Goal: Information Seeking & Learning: Learn about a topic

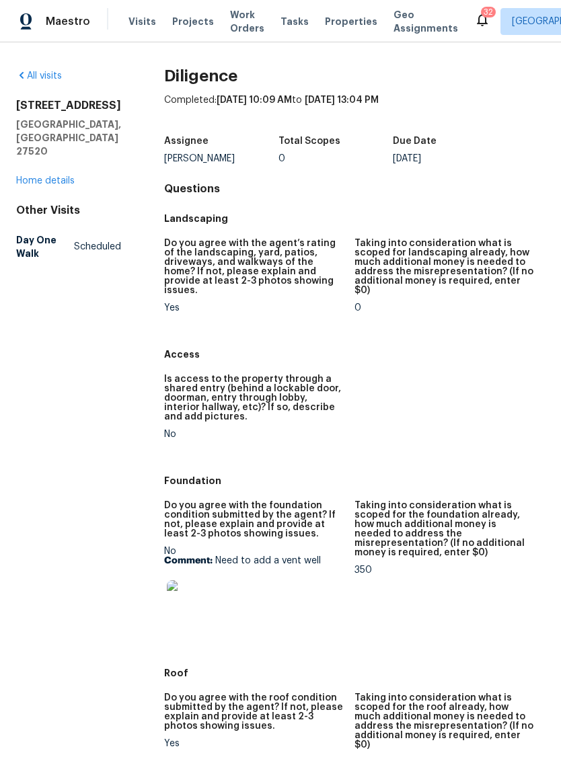
click at [187, 594] on img at bounding box center [188, 601] width 43 height 43
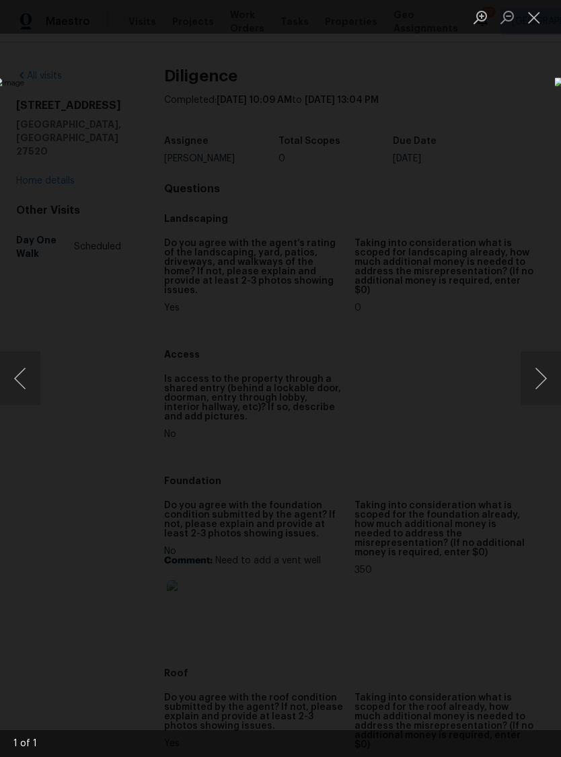
click at [536, 19] on button "Close lightbox" at bounding box center [533, 17] width 27 height 24
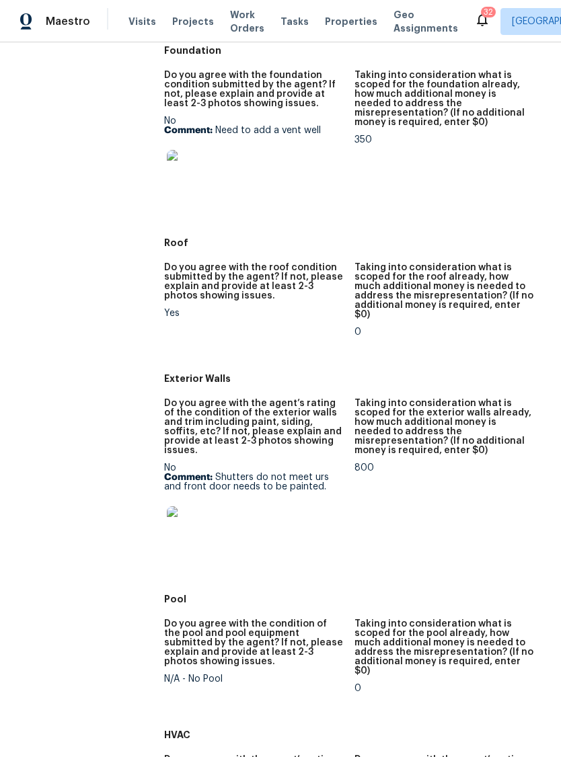
scroll to position [431, 0]
click at [177, 506] on img at bounding box center [188, 527] width 43 height 43
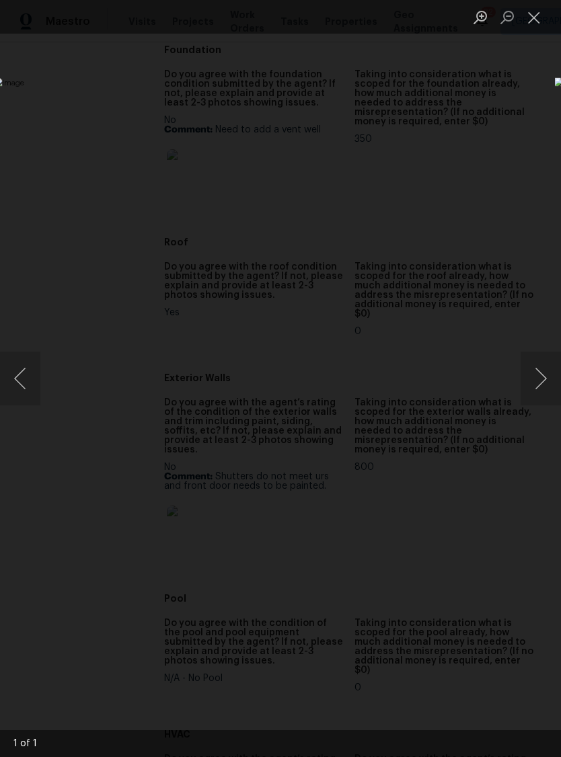
click at [532, 28] on button "Close lightbox" at bounding box center [533, 17] width 27 height 24
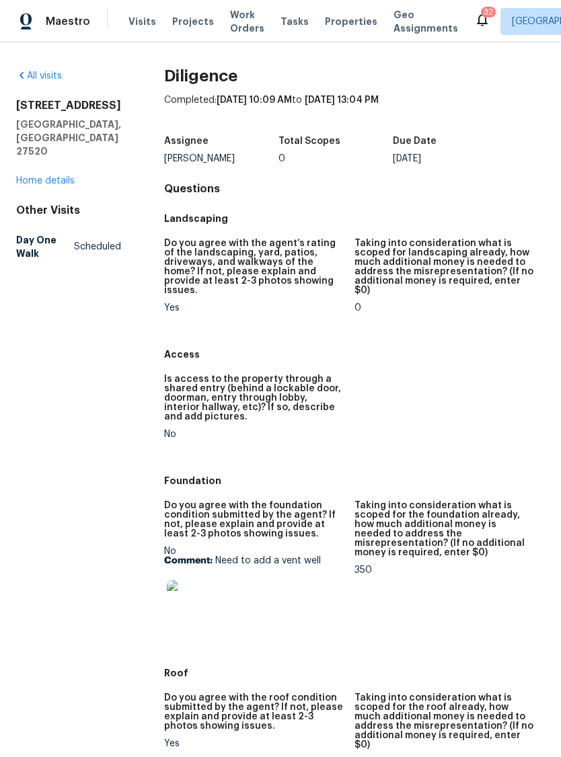
scroll to position [0, 0]
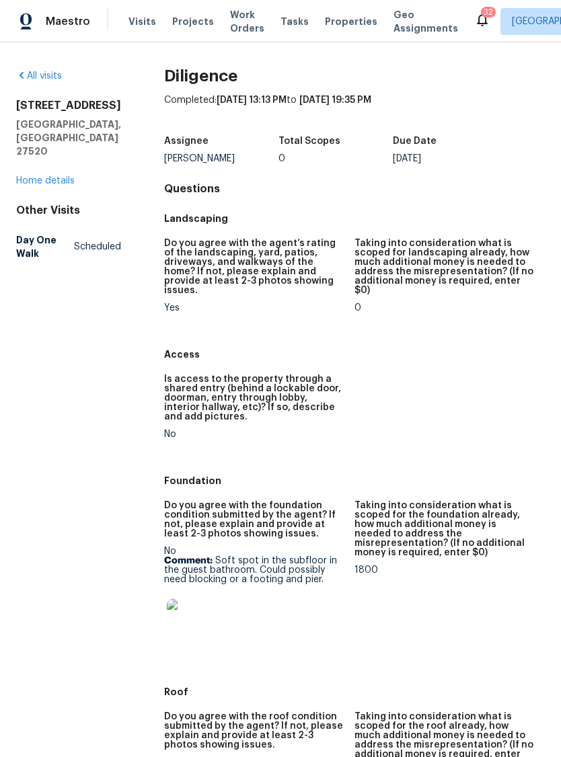
click at [182, 614] on img at bounding box center [188, 620] width 43 height 43
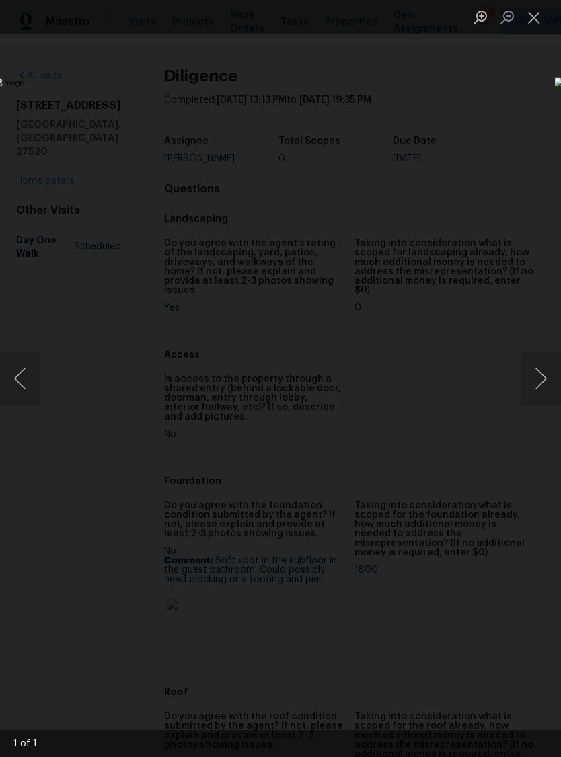
click at [534, 12] on button "Close lightbox" at bounding box center [533, 17] width 27 height 24
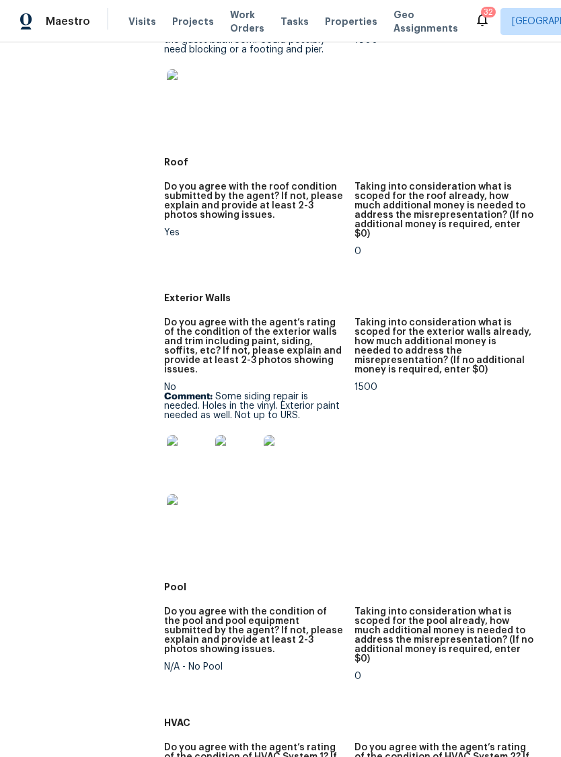
scroll to position [529, 0]
click at [182, 436] on img at bounding box center [188, 457] width 43 height 43
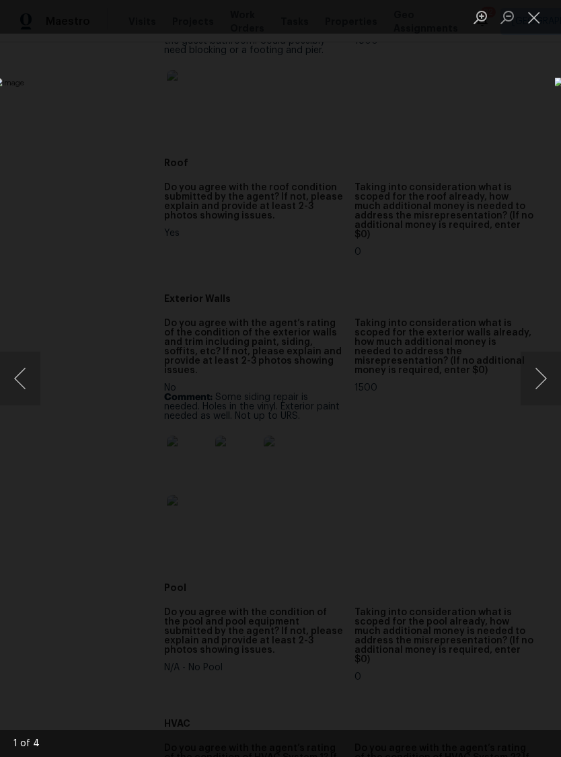
click at [546, 372] on button "Next image" at bounding box center [540, 379] width 40 height 54
click at [547, 373] on button "Next image" at bounding box center [540, 379] width 40 height 54
click at [545, 372] on button "Next image" at bounding box center [540, 379] width 40 height 54
click at [536, 378] on button "Next image" at bounding box center [540, 379] width 40 height 54
click at [535, 372] on button "Next image" at bounding box center [540, 379] width 40 height 54
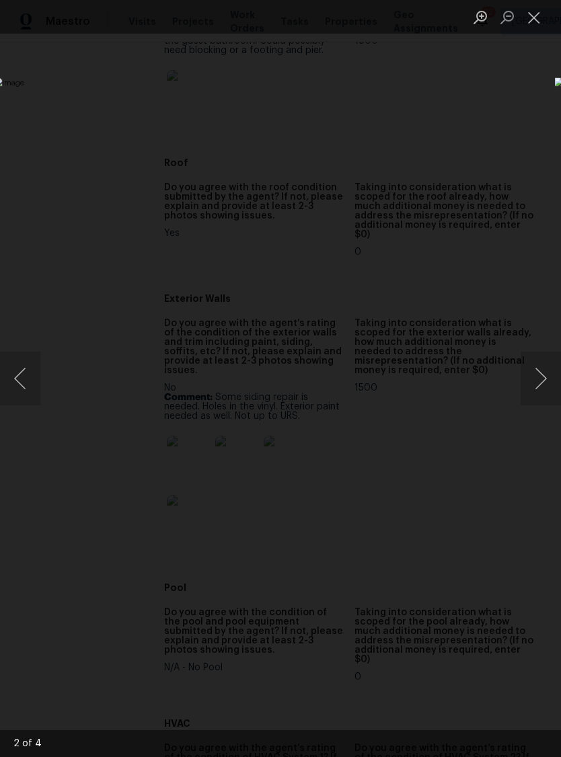
click at [532, 26] on button "Close lightbox" at bounding box center [533, 17] width 27 height 24
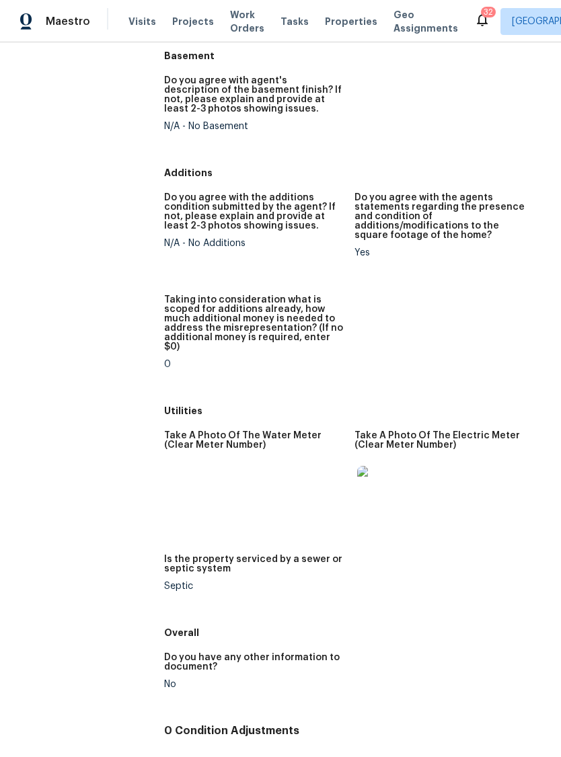
scroll to position [2104, 0]
